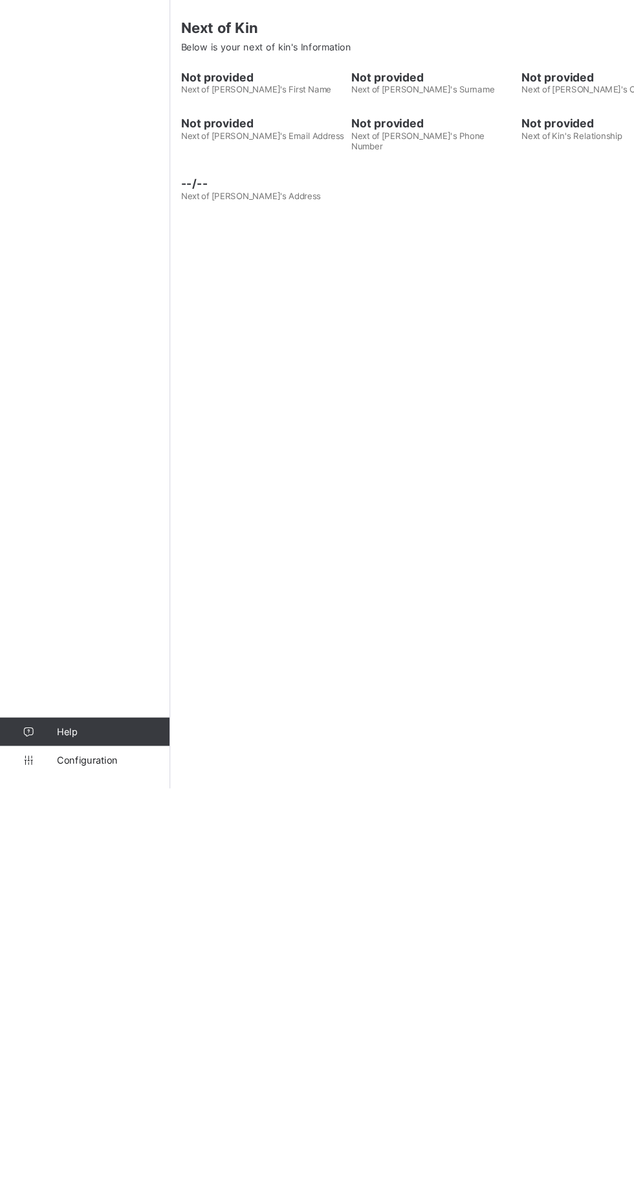
click at [95, 1180] on link "Configuration" at bounding box center [77, 1167] width 155 height 26
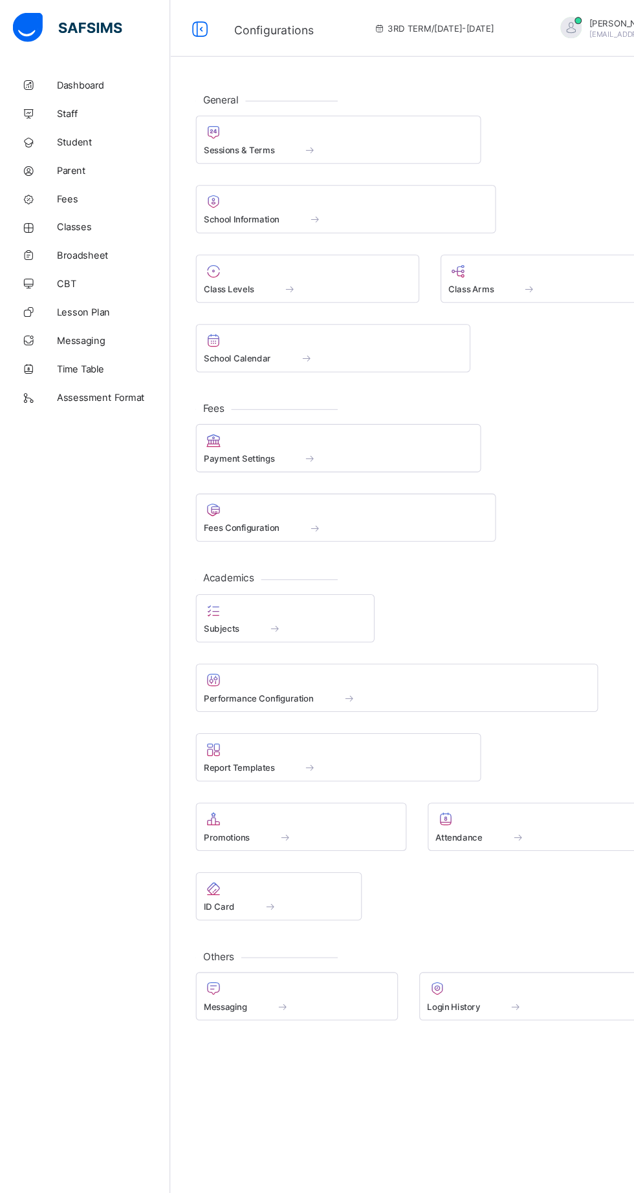
click at [270, 113] on div at bounding box center [309, 121] width 246 height 16
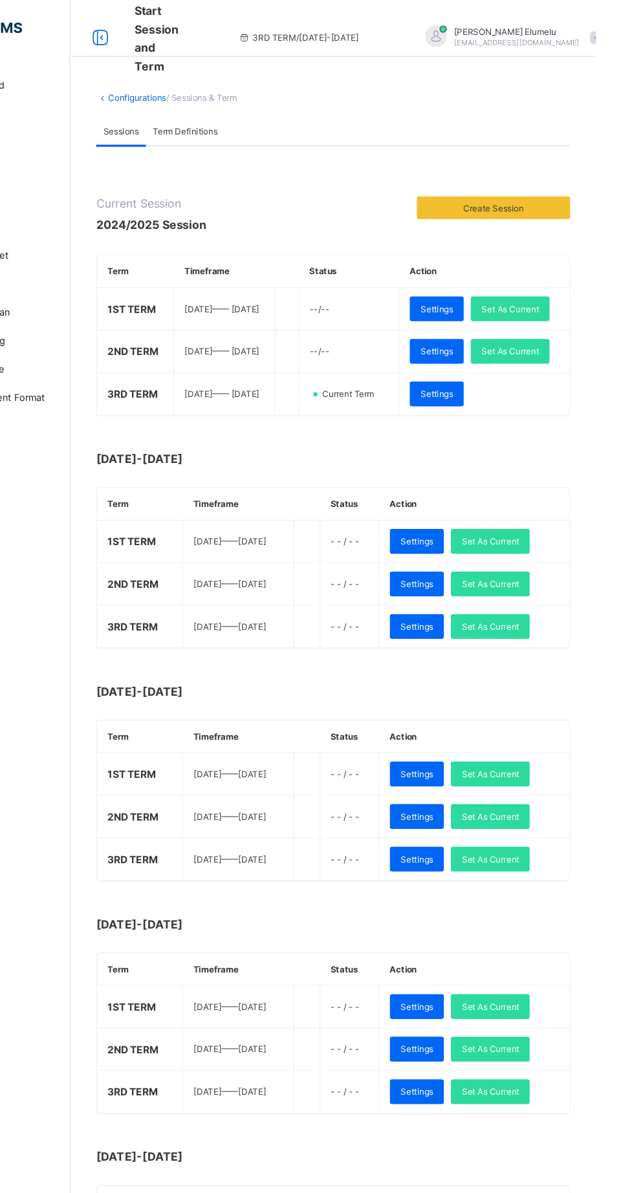
click at [530, 325] on span "Set As Current" at bounding box center [556, 321] width 52 height 10
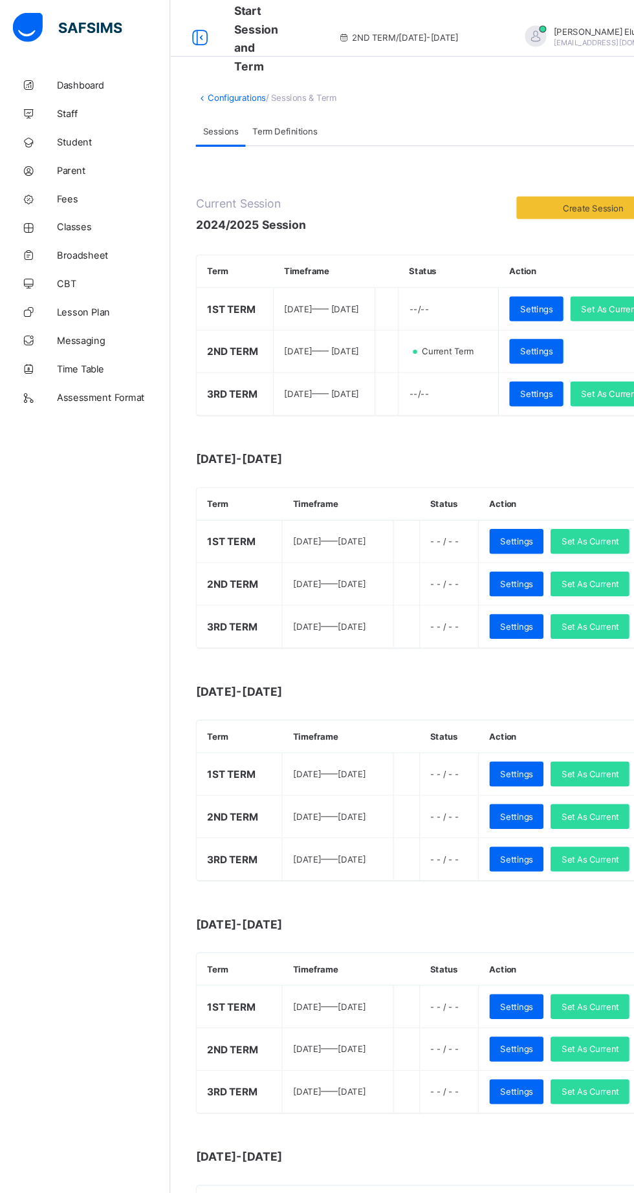
click at [90, 232] on span "Broadsheet" at bounding box center [103, 233] width 103 height 10
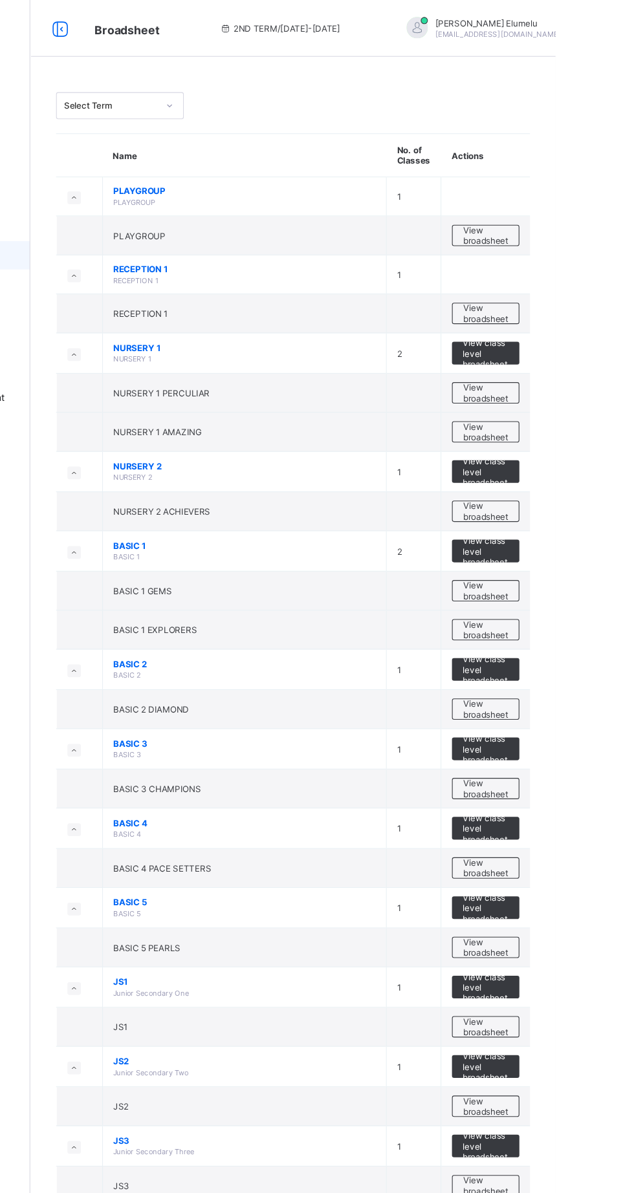
click at [572, 459] on span "View broadsheet" at bounding box center [570, 466] width 41 height 19
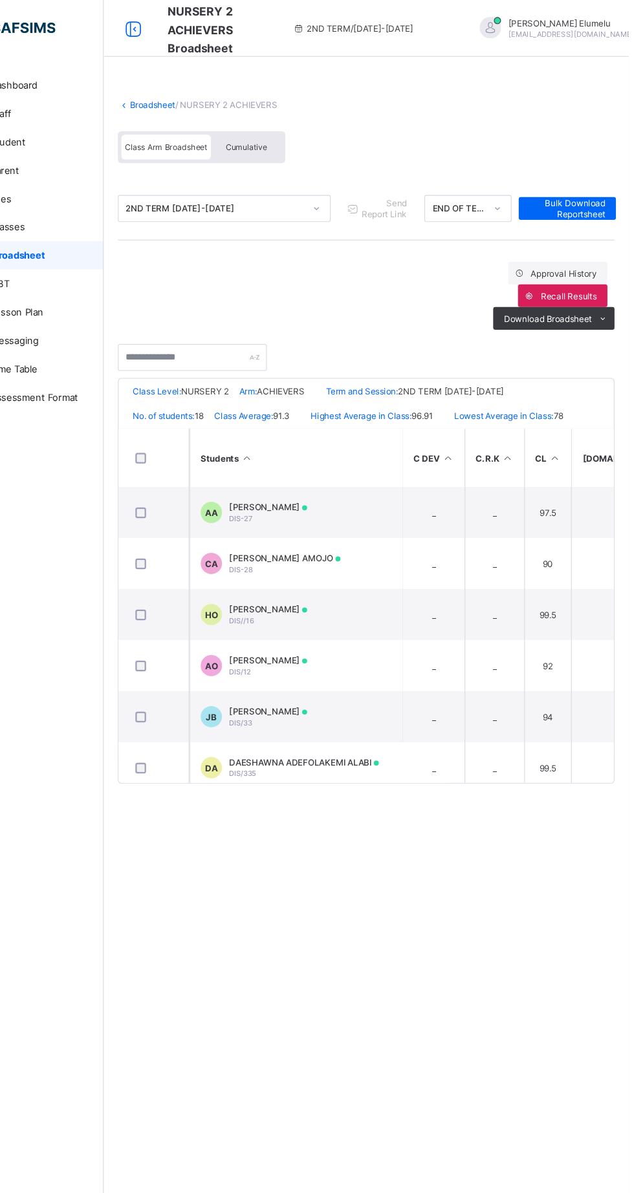
click at [341, 647] on span "[PERSON_NAME]" at bounding box center [305, 649] width 71 height 10
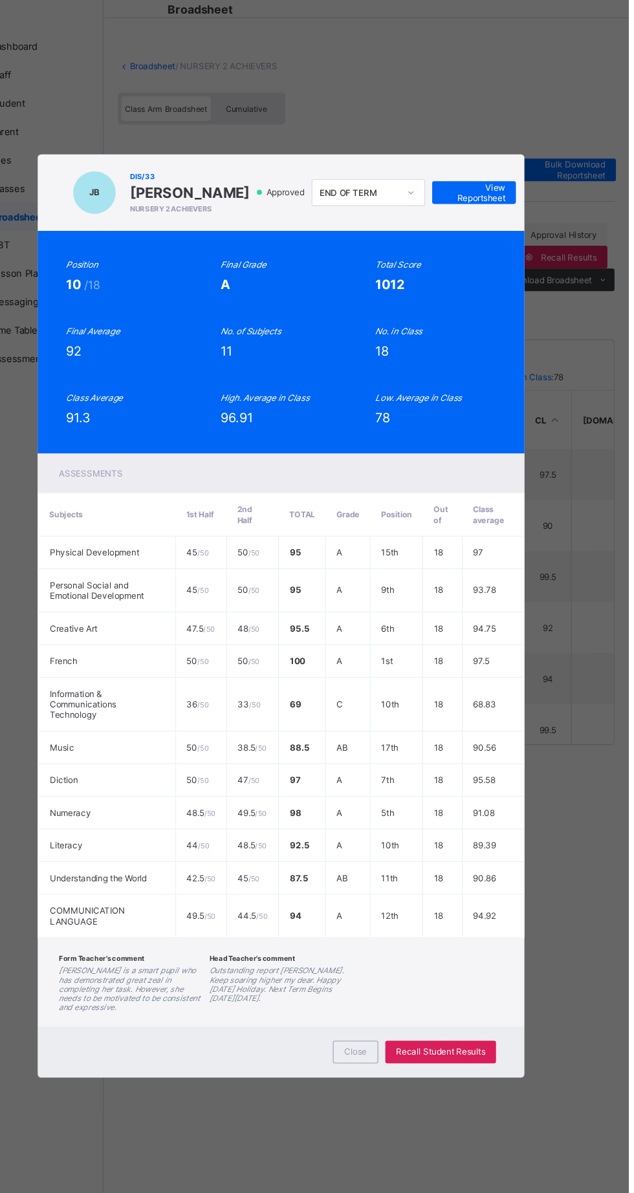
click at [521, 221] on span "View Reportsheet" at bounding box center [492, 210] width 57 height 19
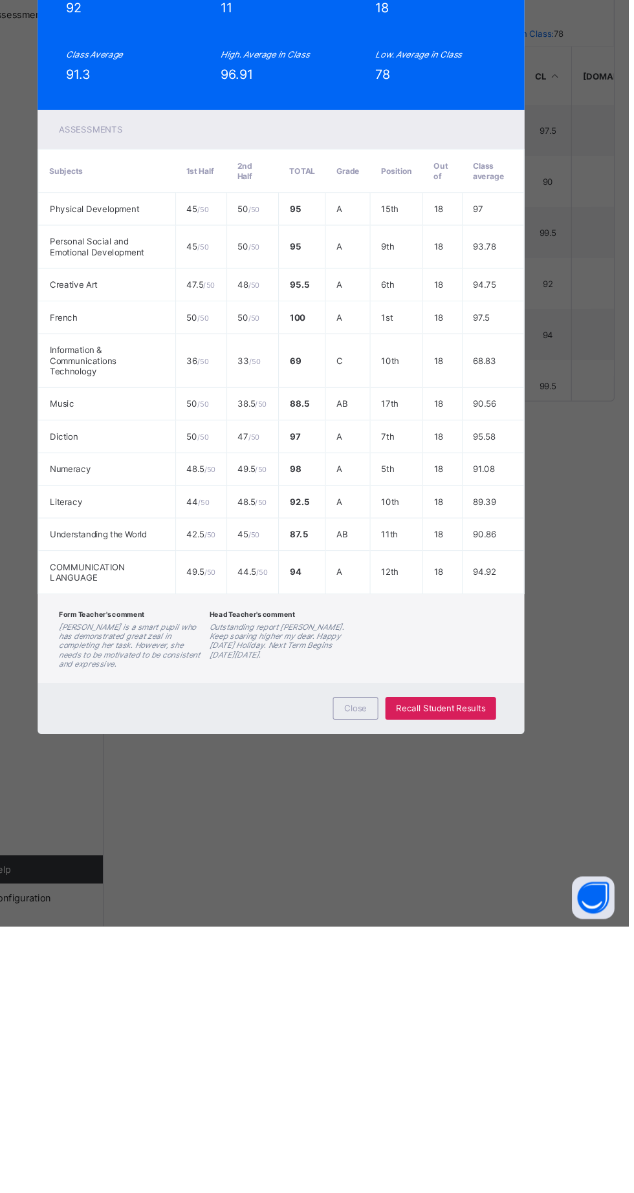
click at [395, 999] on span "Close" at bounding box center [384, 994] width 21 height 10
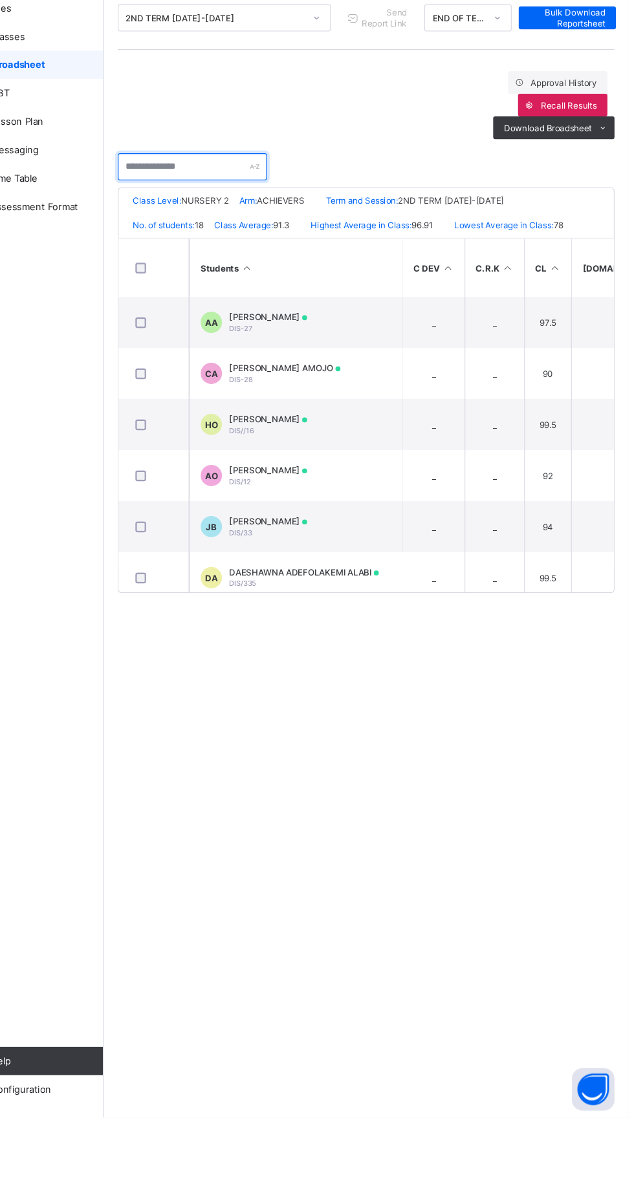
click at [214, 327] on input "text" at bounding box center [236, 326] width 136 height 25
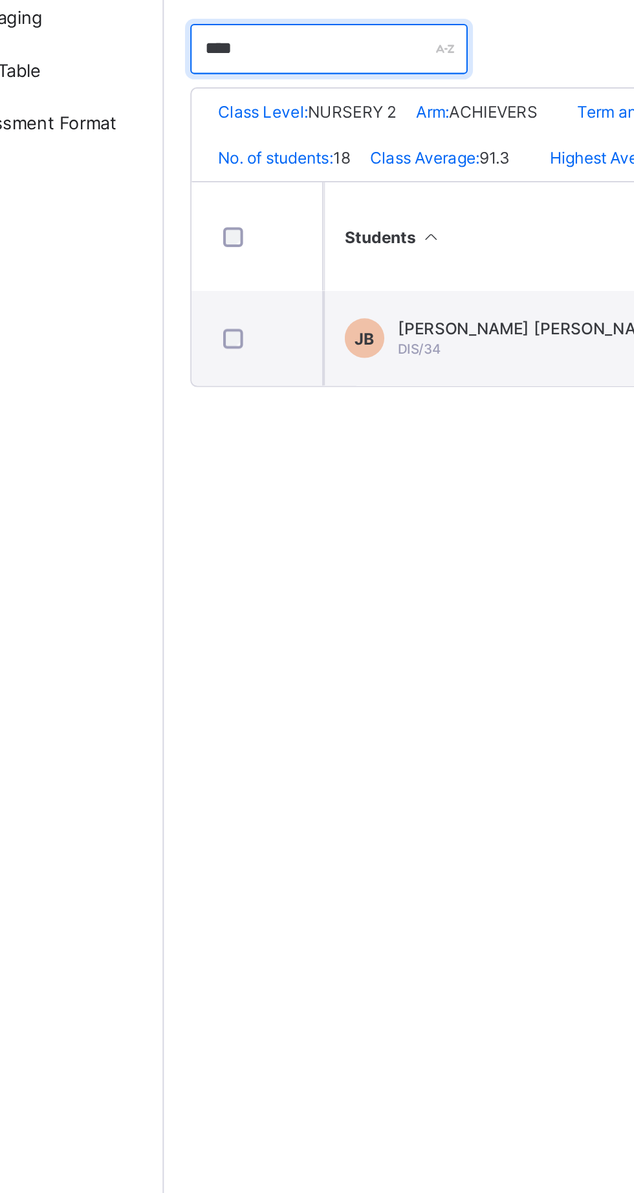
type input "****"
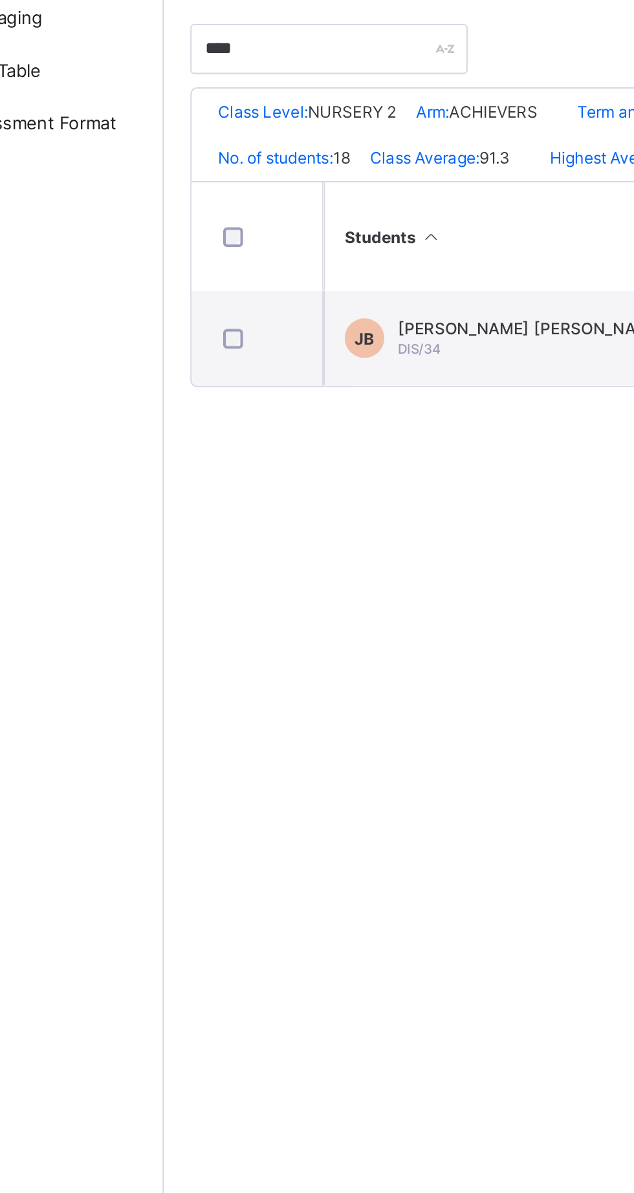
click at [349, 473] on div "[PERSON_NAME] [PERSON_NAME] BORLOKOR DIS/34" at bounding box center [361, 467] width 182 height 19
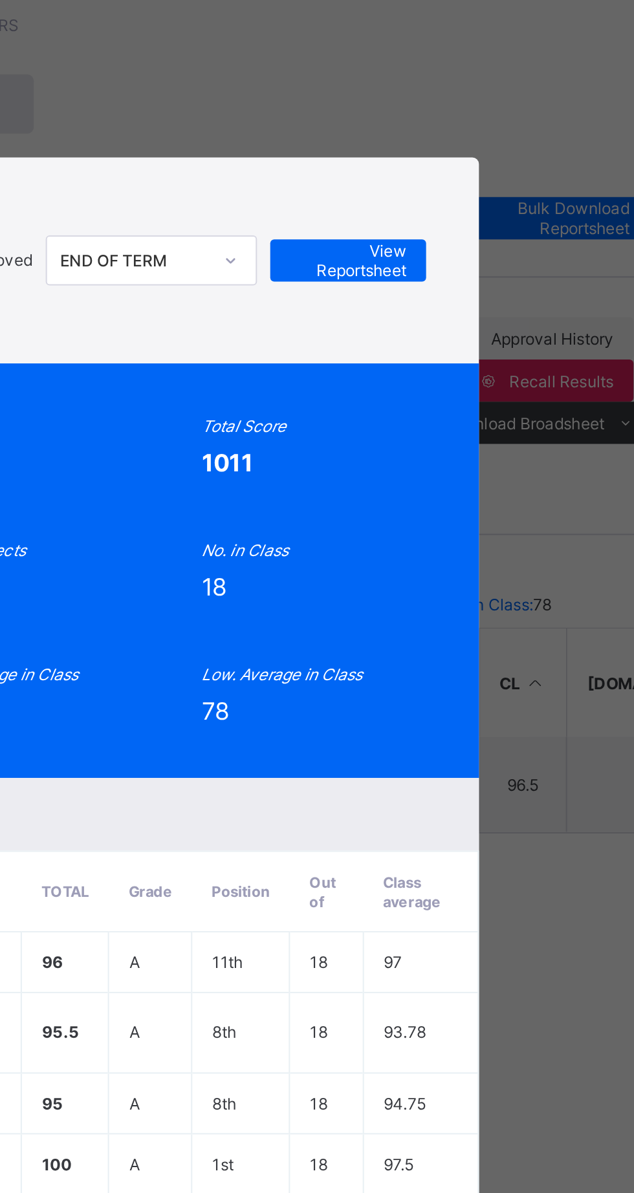
click at [503, 221] on span "View Reportsheet" at bounding box center [474, 210] width 57 height 19
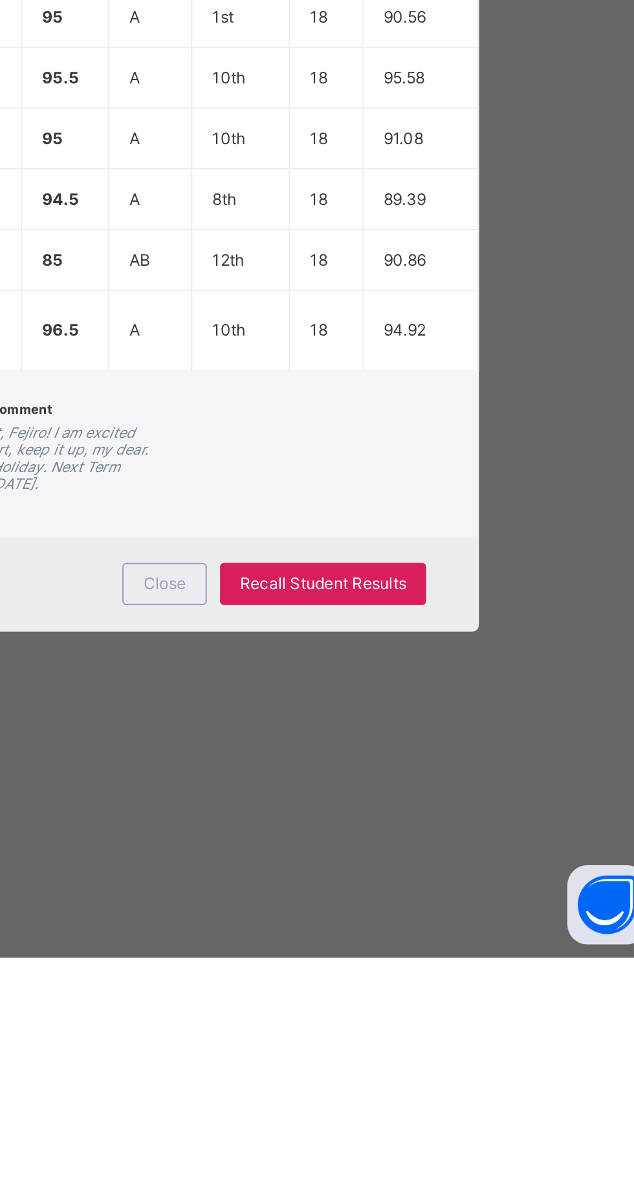
click at [395, 1015] on span "Close" at bounding box center [384, 1010] width 21 height 10
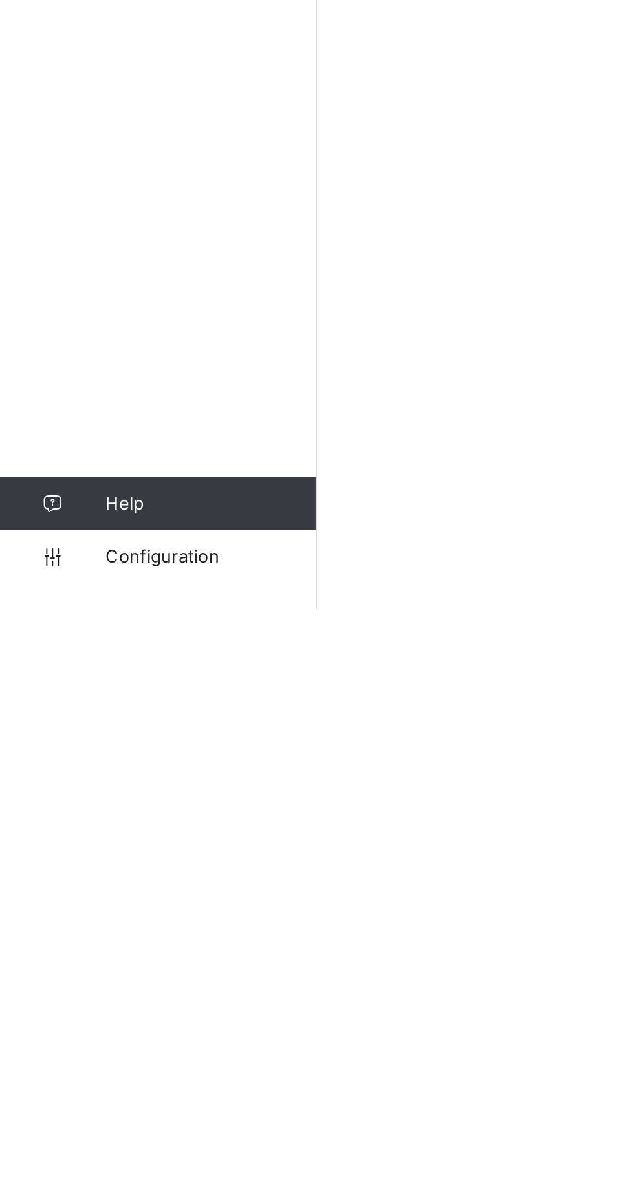
click at [89, 1172] on span "Configuration" at bounding box center [103, 1167] width 103 height 10
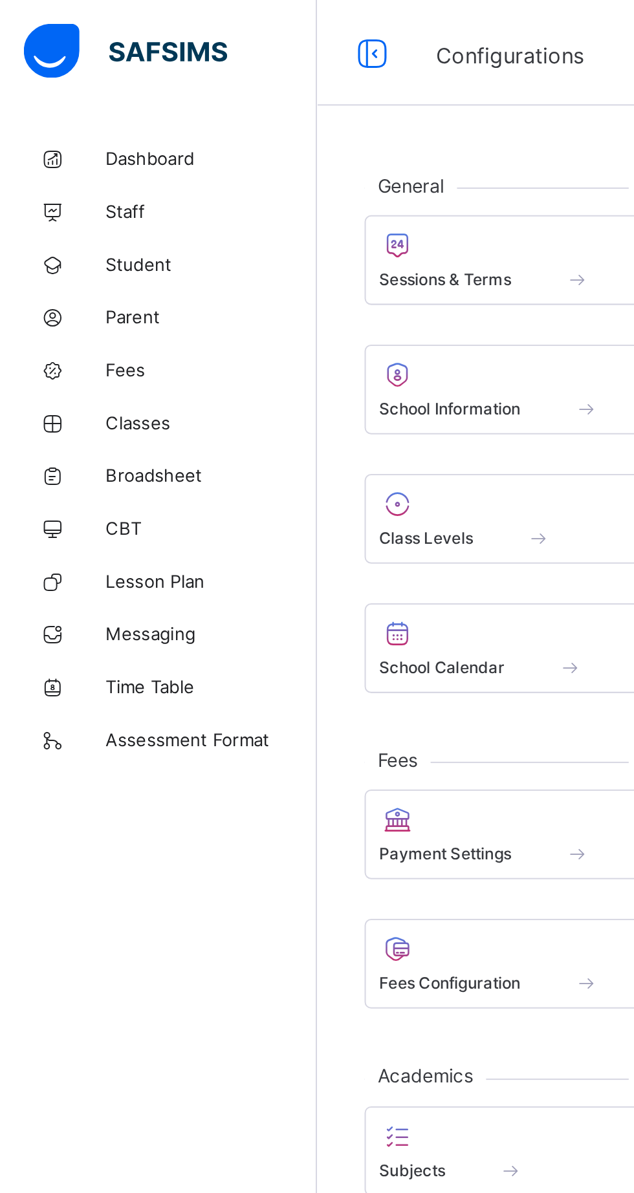
click at [256, 133] on div "Sessions & Terms" at bounding box center [309, 136] width 246 height 11
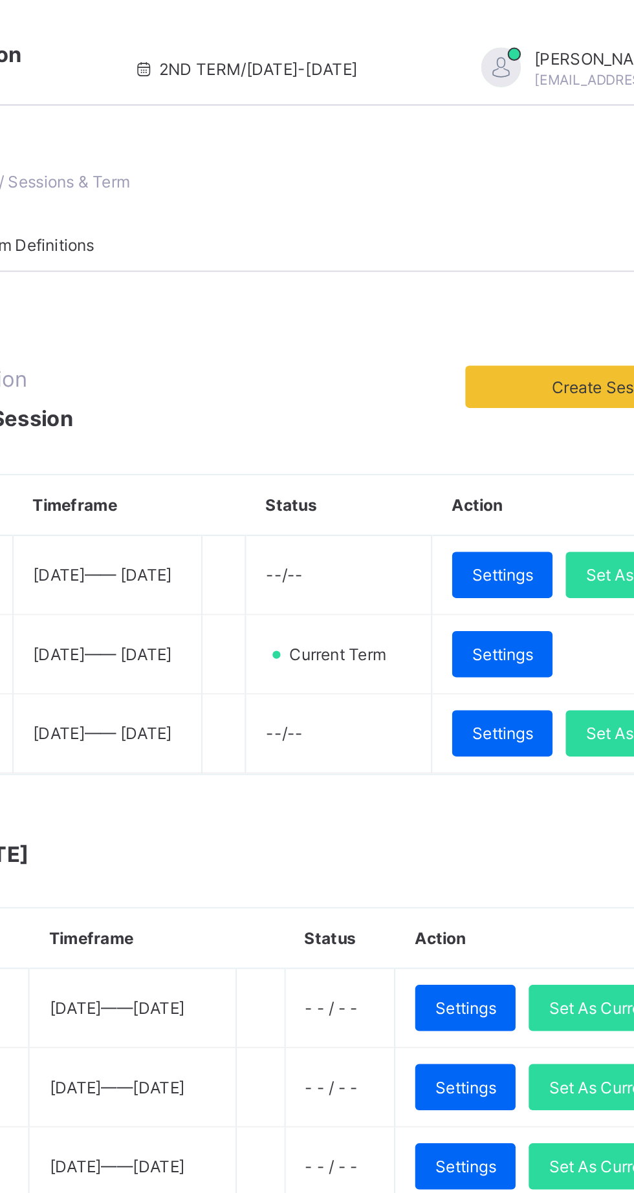
click at [530, 364] on span "Set As Current" at bounding box center [556, 359] width 52 height 10
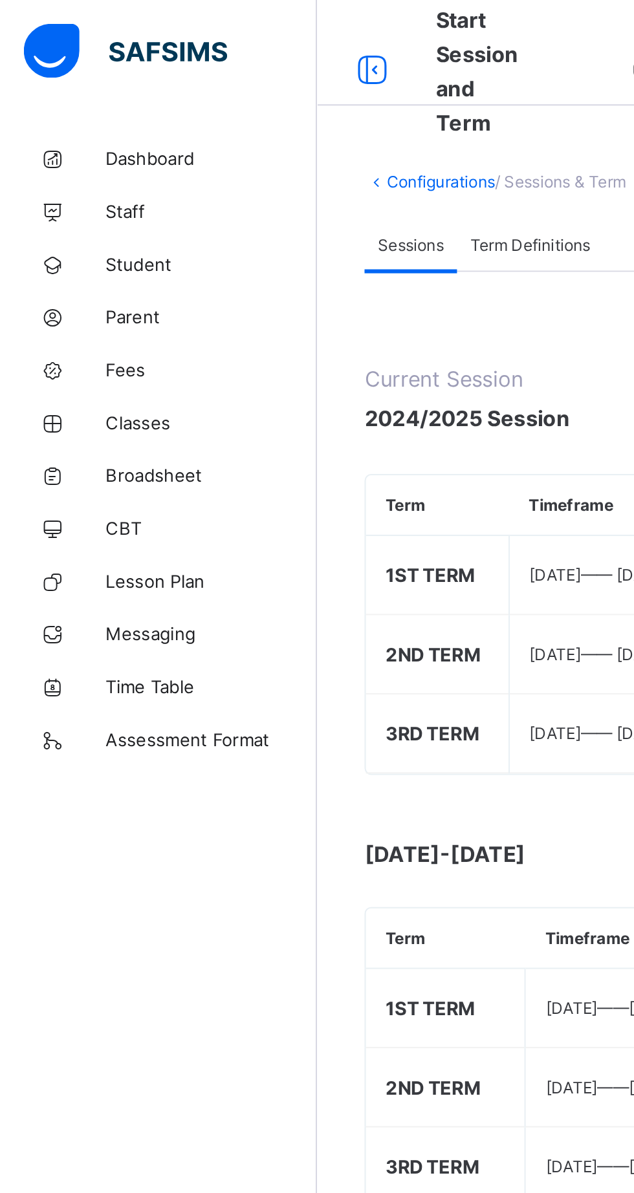
click at [85, 235] on span "Broadsheet" at bounding box center [103, 233] width 103 height 10
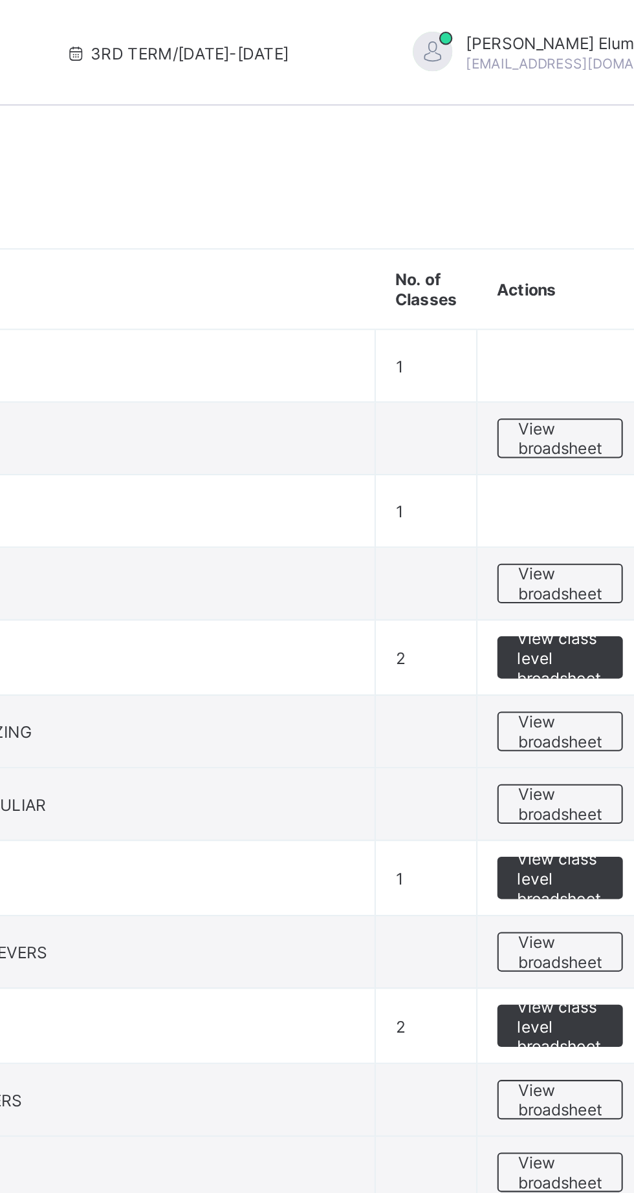
click at [559, 465] on span "View broadsheet" at bounding box center [570, 466] width 41 height 19
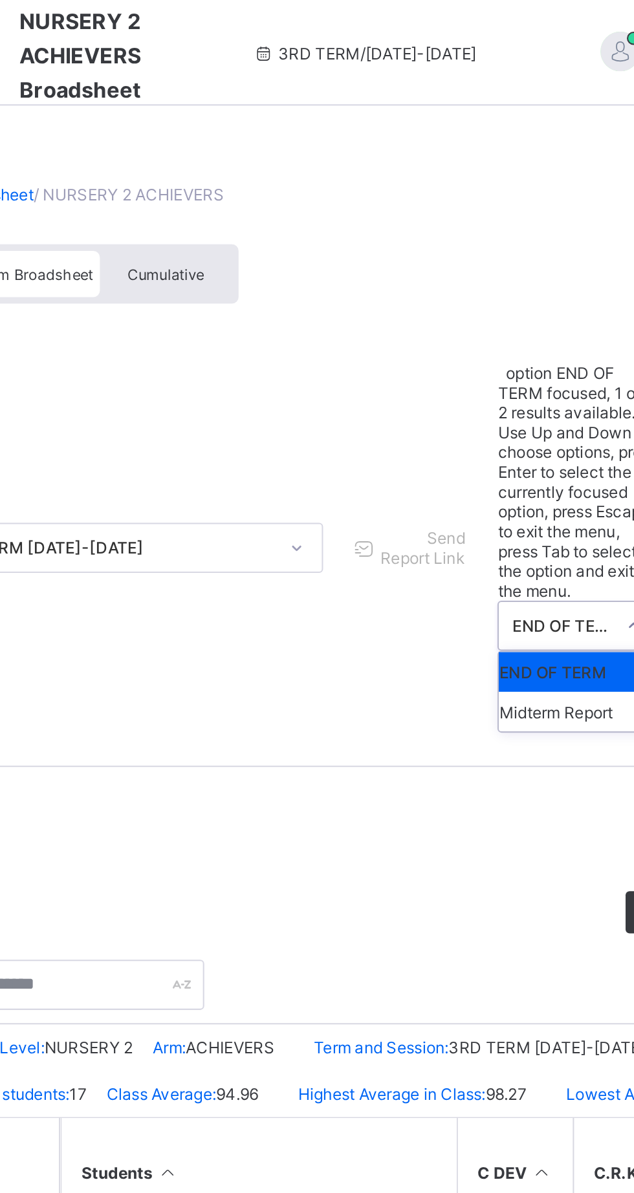
click at [484, 339] on div "Midterm Report" at bounding box center [487, 348] width 78 height 19
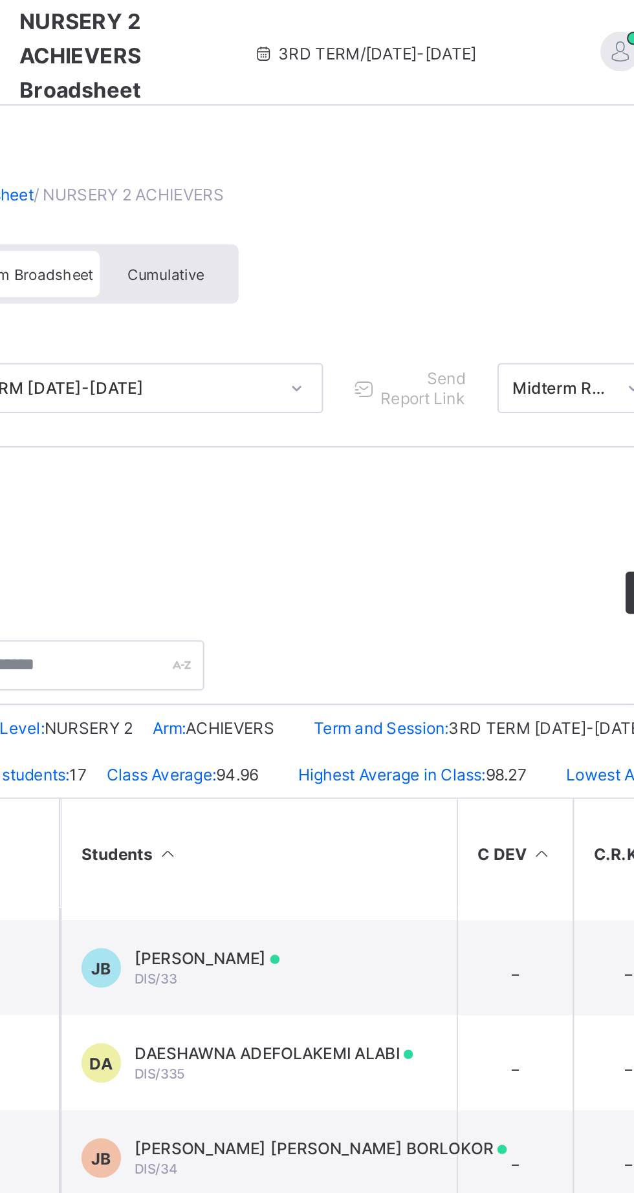
scroll to position [191, 0]
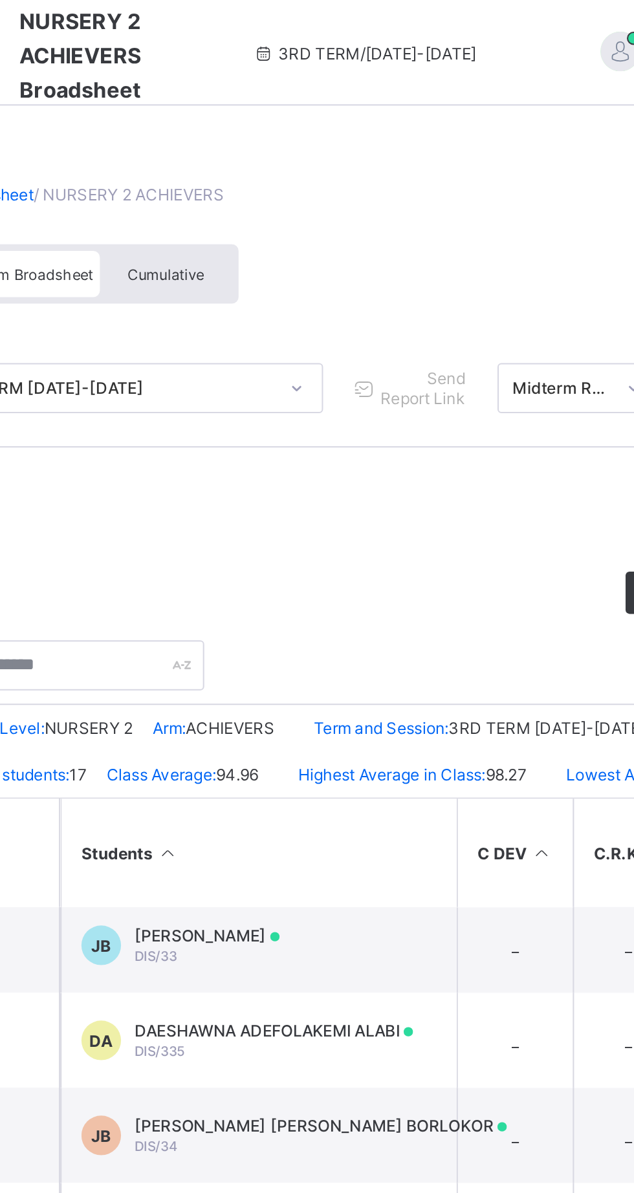
click at [341, 462] on span "[PERSON_NAME]" at bounding box center [305, 458] width 71 height 10
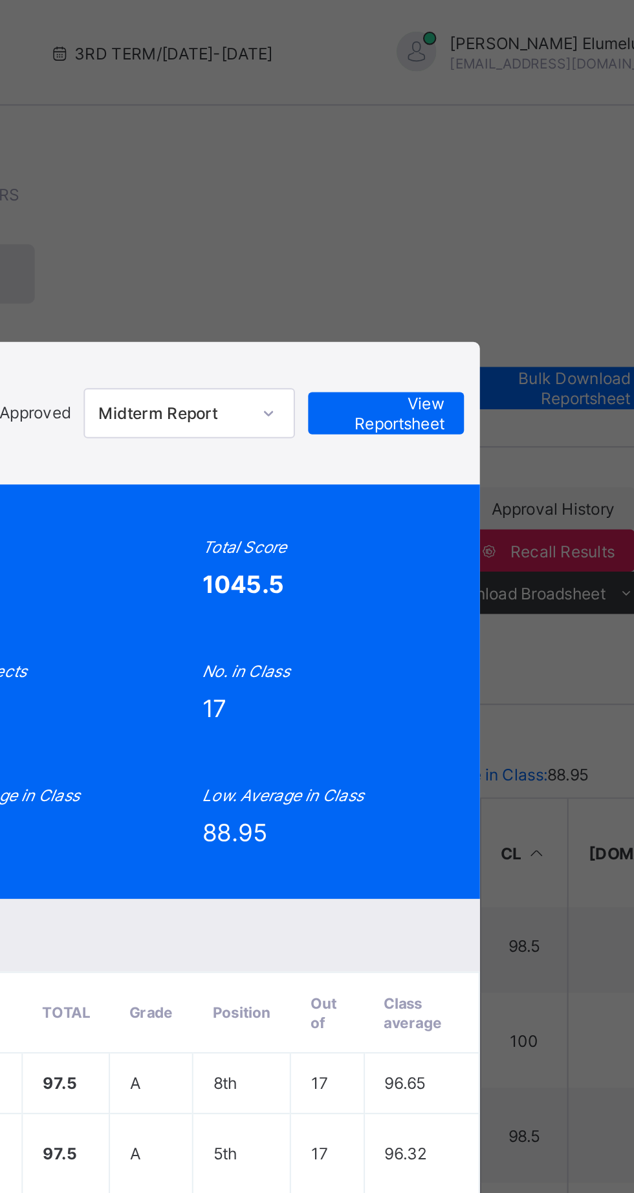
click at [521, 212] on span "View Reportsheet" at bounding box center [492, 202] width 57 height 19
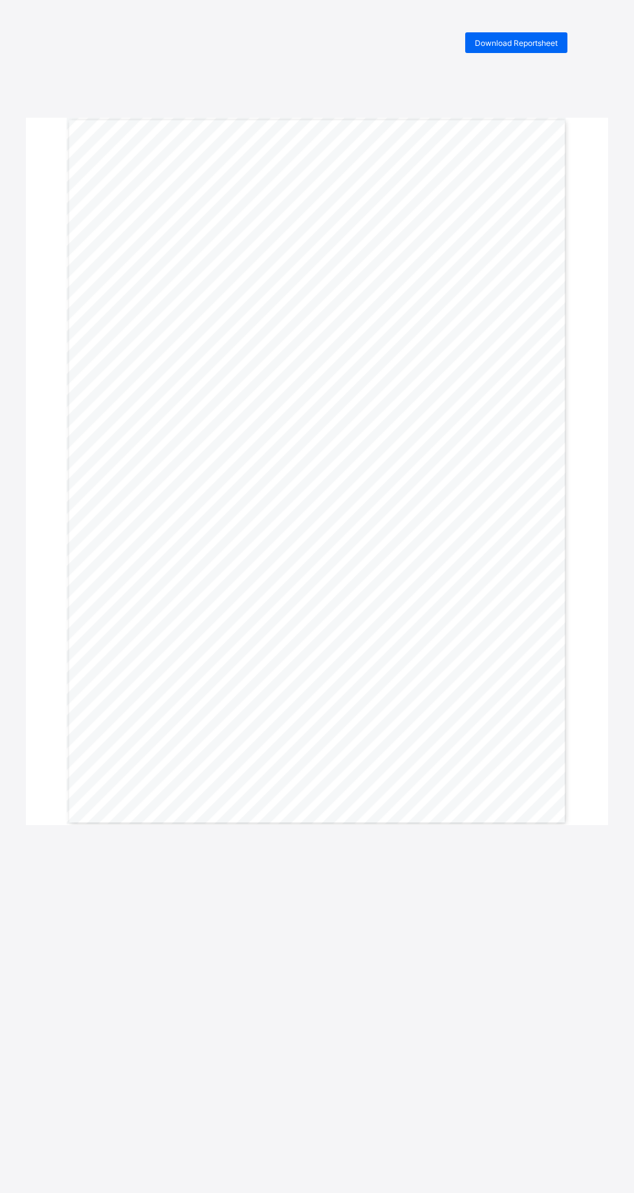
click at [538, 42] on span "Download Reportsheet" at bounding box center [516, 43] width 83 height 10
click at [541, 43] on span "Download Reportsheet" at bounding box center [516, 43] width 83 height 10
